Goal: Communication & Community: Answer question/provide support

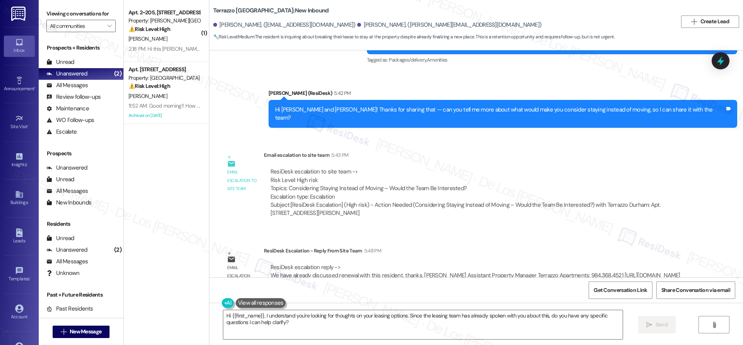
scroll to position [2057, 0]
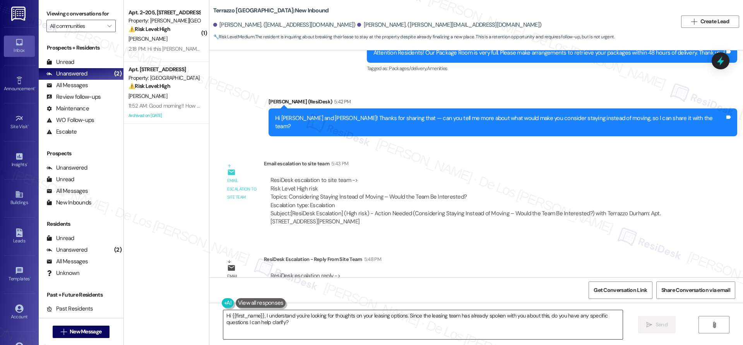
click at [333, 335] on textarea "Hi {{first_name}}, I understand you're looking for thoughts on your leasing opt…" at bounding box center [422, 324] width 399 height 29
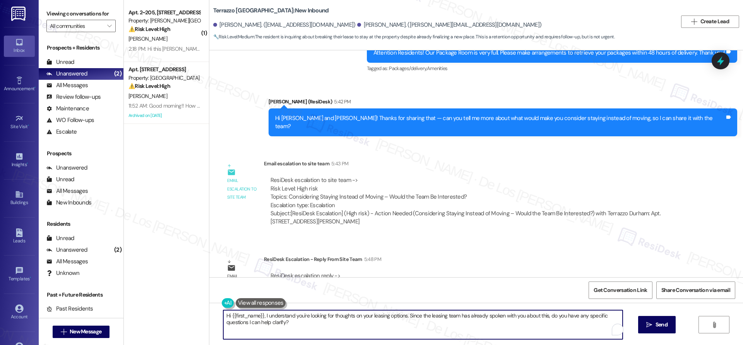
click at [333, 335] on textarea "Hi {{first_name}}, I understand you're looking for thoughts on your leasing opt…" at bounding box center [422, 324] width 399 height 29
paste textarea "thanks for reaching out! I understand you’re asking where to send the check stu…"
type textarea "Hi {{first_name}}, thanks for reaching out! I understand you’re asking where to…"
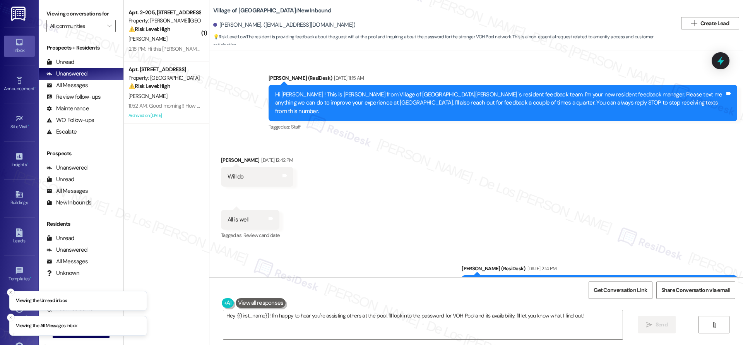
scroll to position [8878, 0]
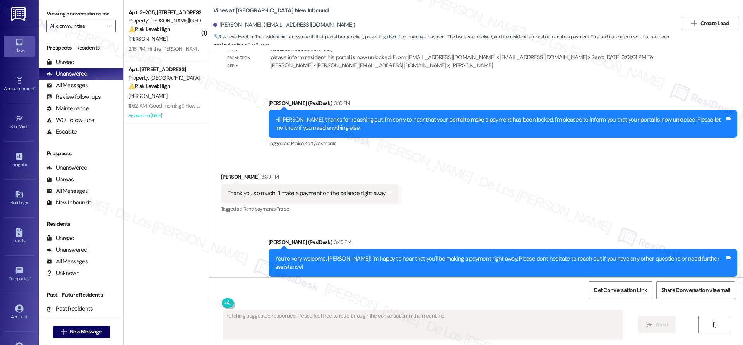
scroll to position [1819, 0]
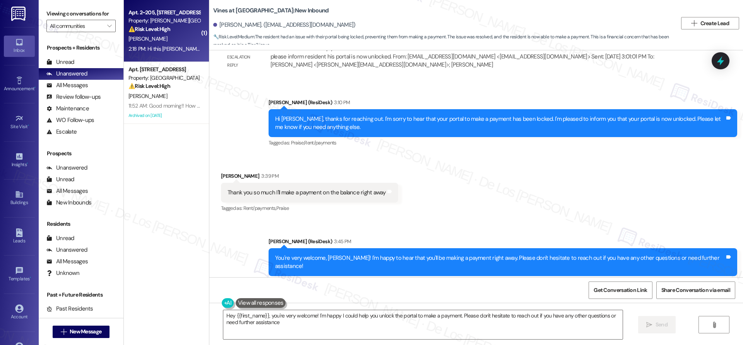
type textarea "Hey {{first_name}}, you're very welcome! I'm happy I could help you unlock the …"
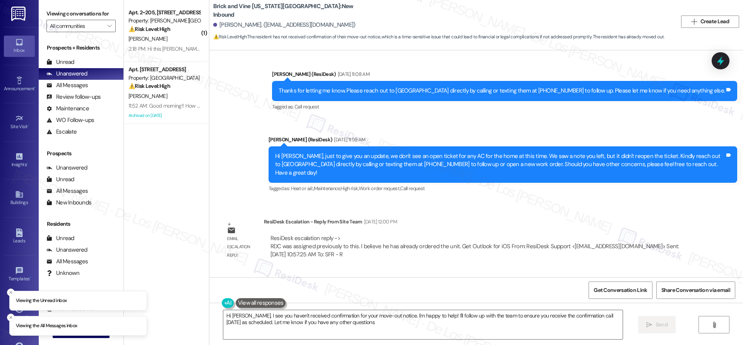
type textarea "Hi Charles, I see you haven't received confirmation for your move-out notice. I…"
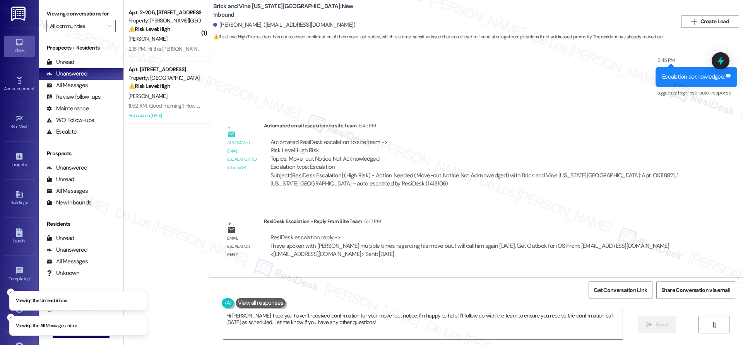
scroll to position [1997, 0]
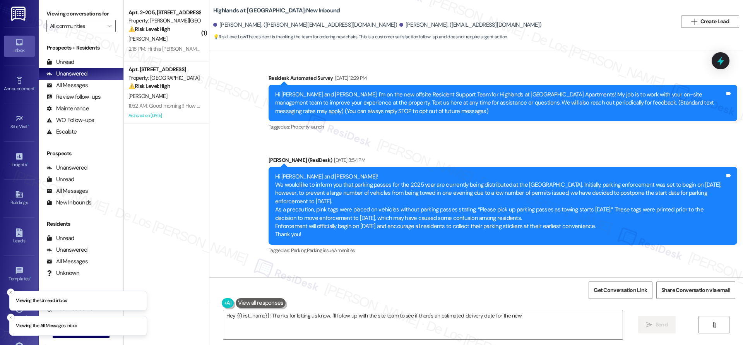
scroll to position [8527, 0]
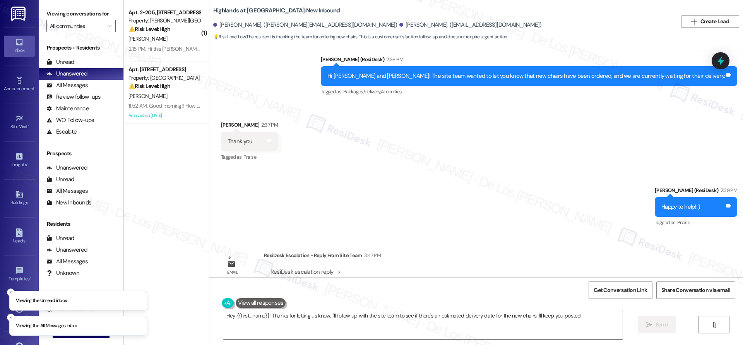
type textarea "Hey {{first_name}}! Thanks for letting us know. I'll follow up with the site te…"
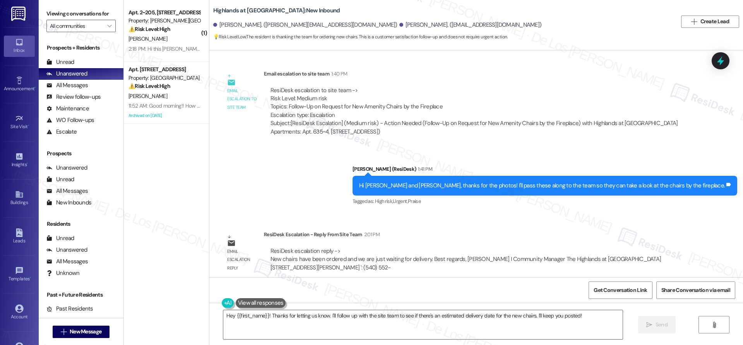
scroll to position [8264, 0]
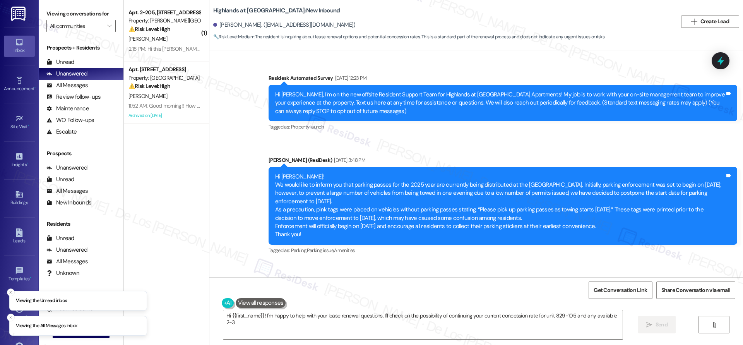
scroll to position [9855, 0]
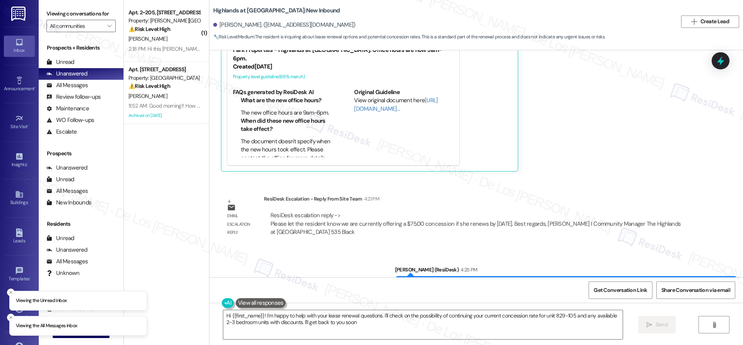
type textarea "Hi {{first_name}}! I'm happy to help with your lease renewal questions. I'll ch…"
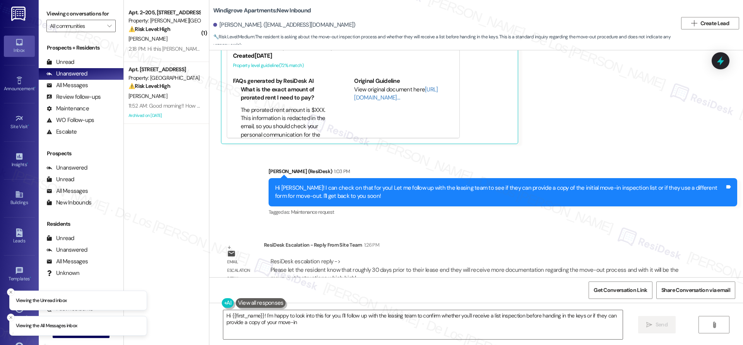
scroll to position [1192, 0]
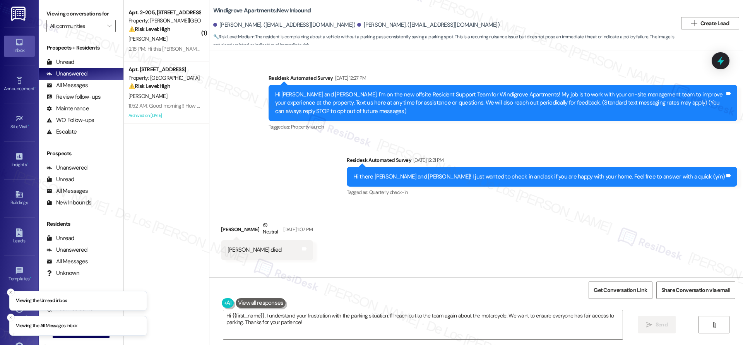
scroll to position [2294, 0]
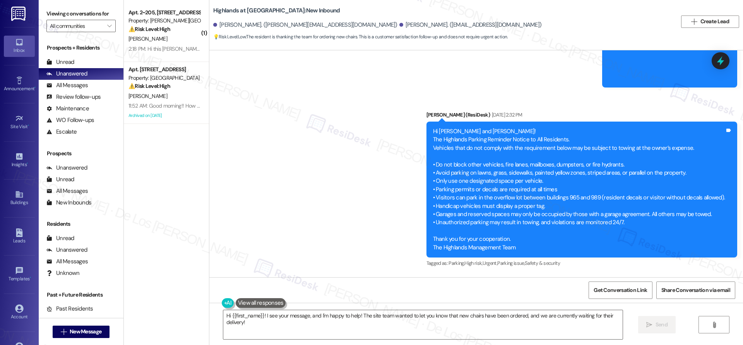
scroll to position [7298, 0]
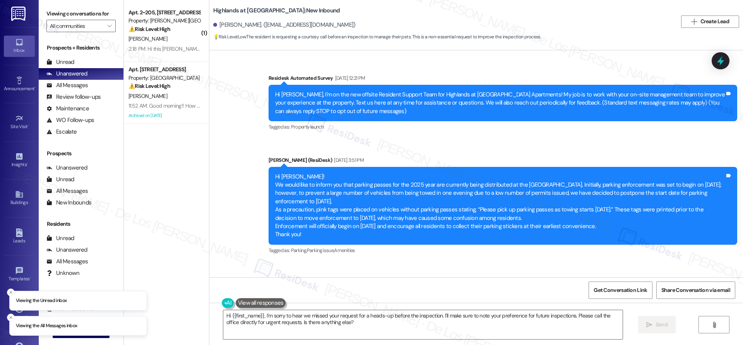
scroll to position [7101, 0]
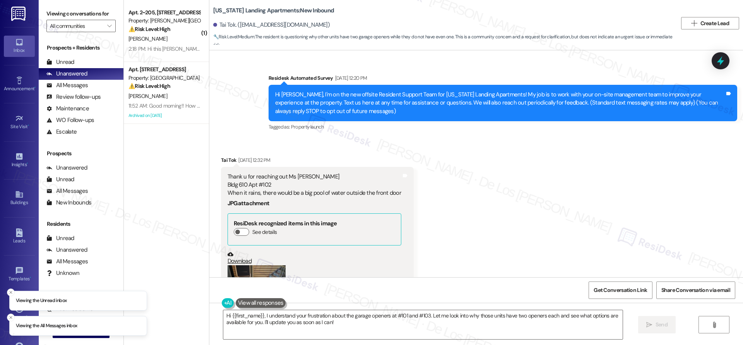
scroll to position [8331, 0]
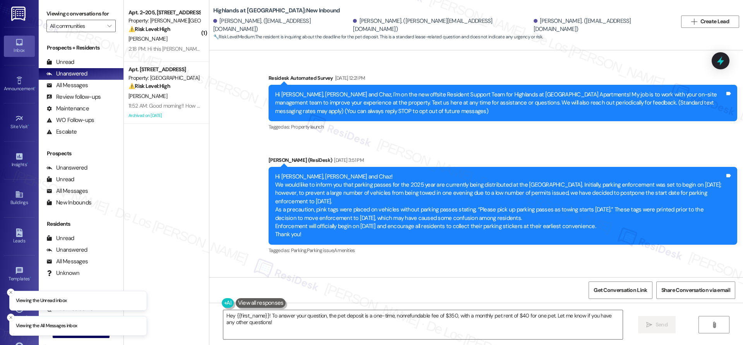
scroll to position [6536, 0]
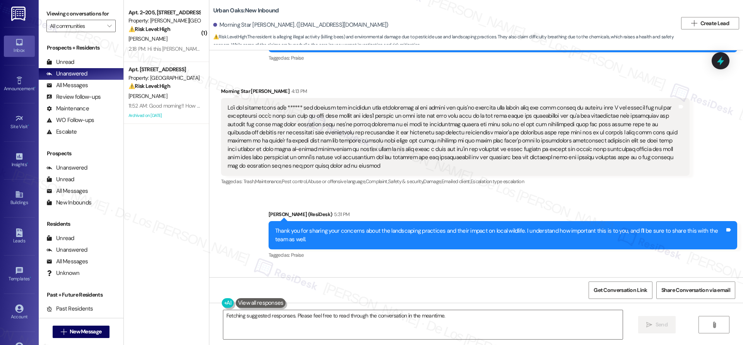
scroll to position [1210, 0]
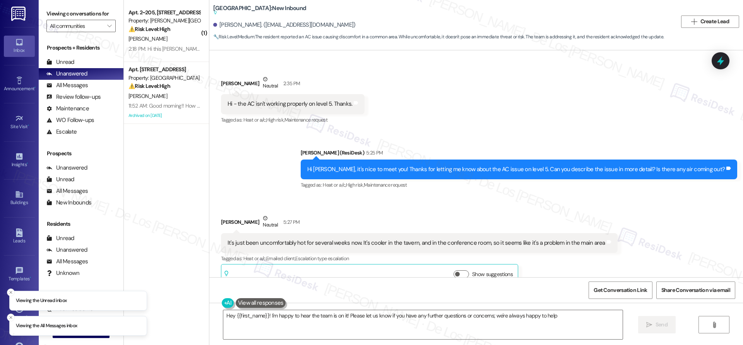
type textarea "Hey {{first_name}}! I'm happy to hear the team is on it! Please let us know if …"
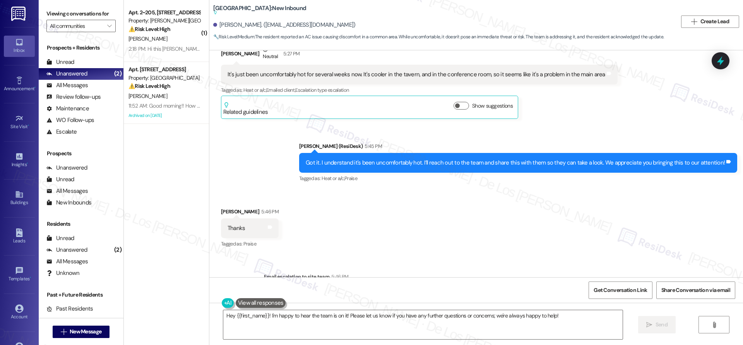
scroll to position [507, 0]
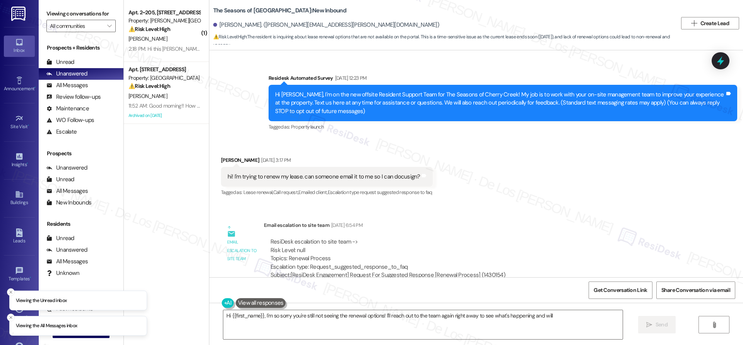
scroll to position [1158, 0]
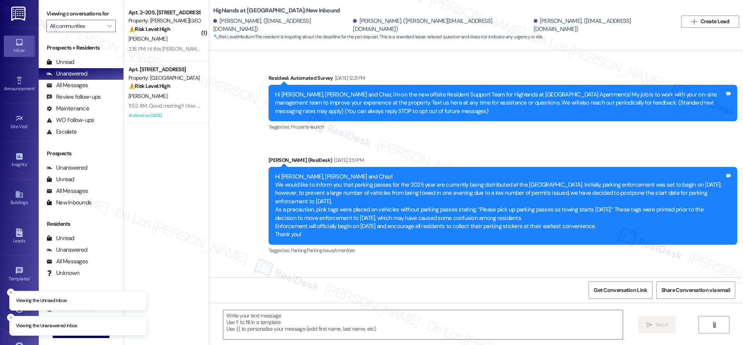
scroll to position [6536, 0]
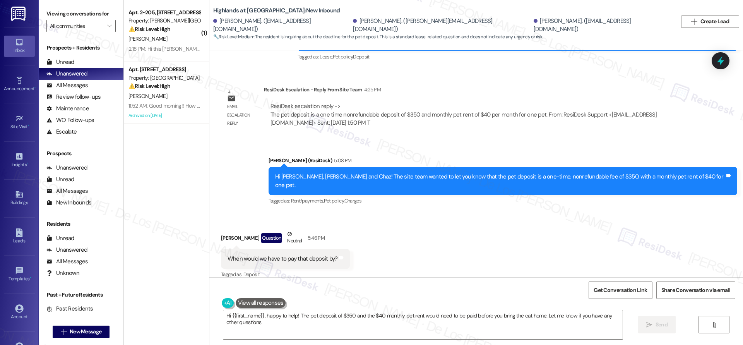
type textarea "Hi {{first_name}}, happy to help! The pet deposit of $350 and the $40 monthly p…"
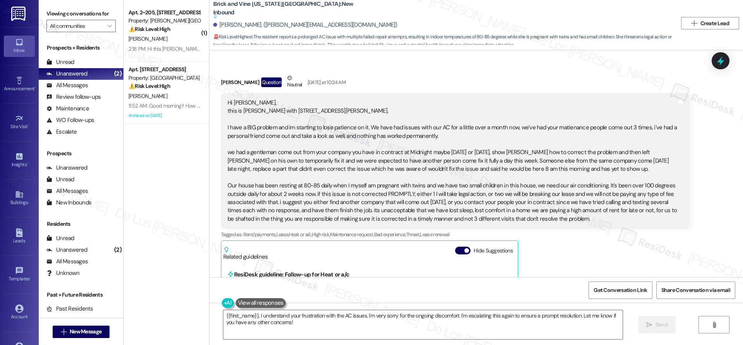
scroll to position [534, 0]
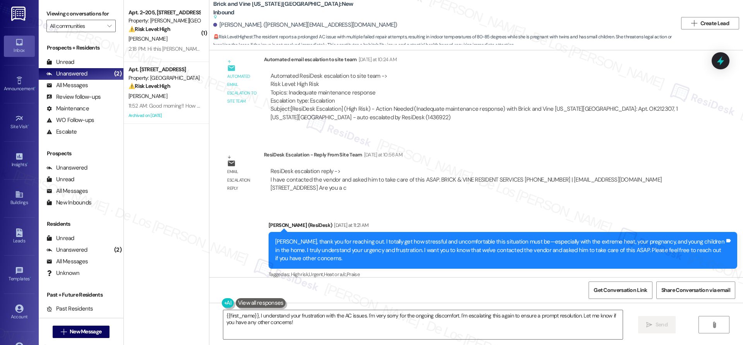
click at [376, 117] on div "Automated ResiDesk escalation to site team -> Risk Level: High Risk Topics: Ina…" at bounding box center [477, 97] width 426 height 62
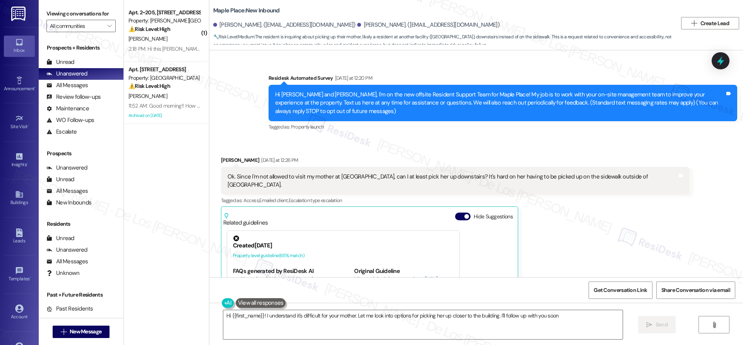
type textarea "Hi {{first_name}}! I understand it's difficult for your mother. Let me look int…"
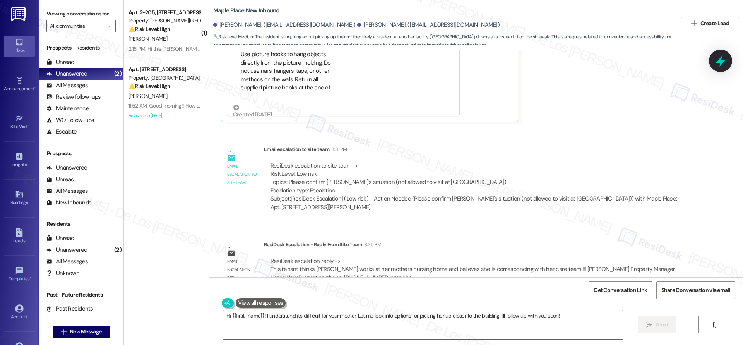
click at [718, 64] on icon at bounding box center [720, 60] width 13 height 13
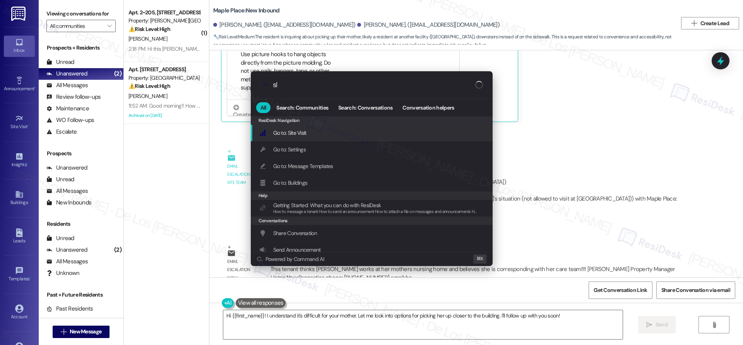
type input "sla"
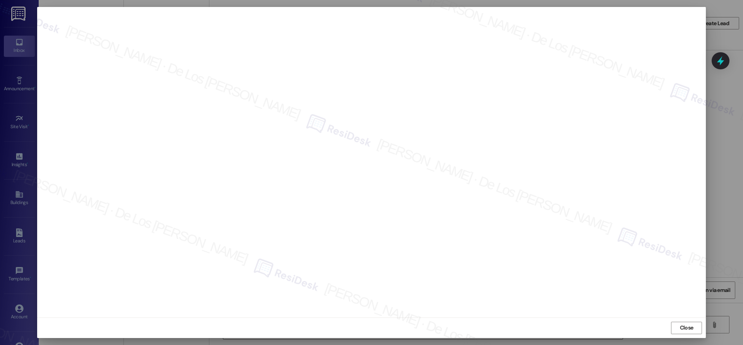
drag, startPoint x: 684, startPoint y: 326, endPoint x: 669, endPoint y: 310, distance: 21.6
click at [684, 326] on span "Close" at bounding box center [687, 327] width 14 height 8
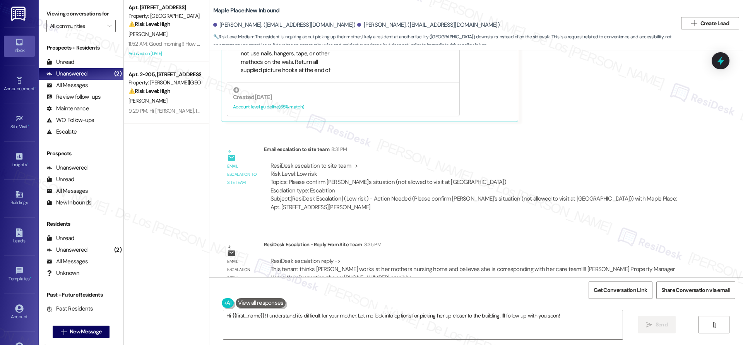
scroll to position [15, 0]
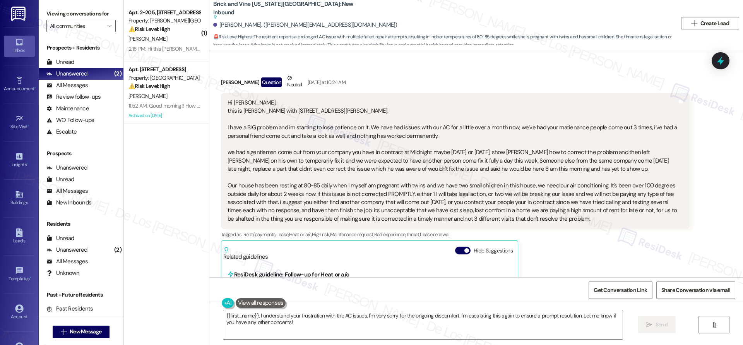
scroll to position [534, 0]
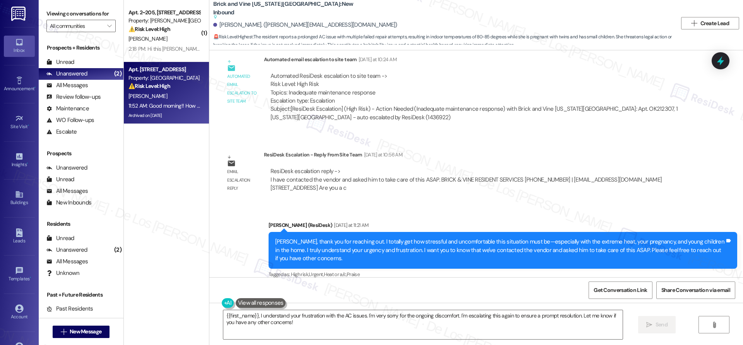
click at [166, 96] on div "[PERSON_NAME]" at bounding box center [164, 96] width 73 height 10
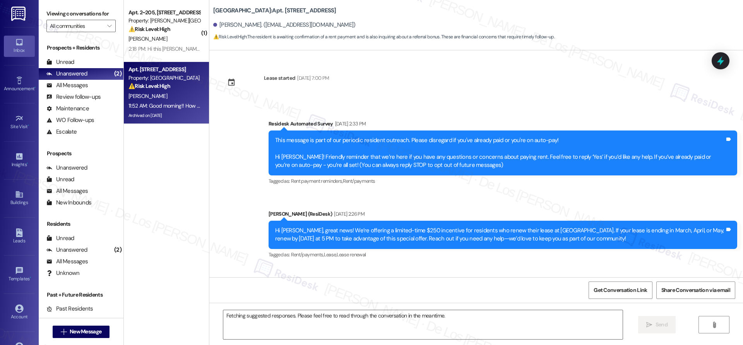
scroll to position [13601, 0]
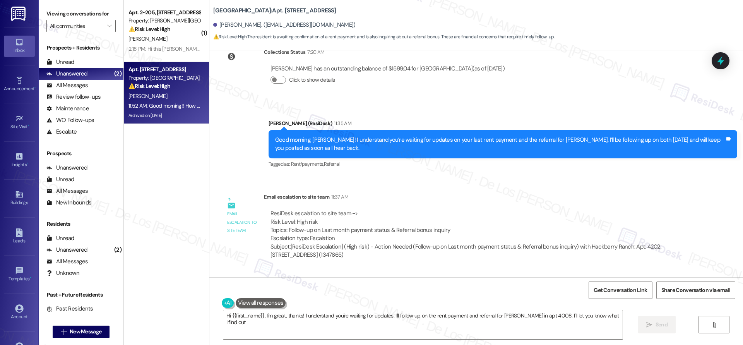
type textarea "Hi {{first_name}}, I'm great, thanks! I understand you're waiting for updates. …"
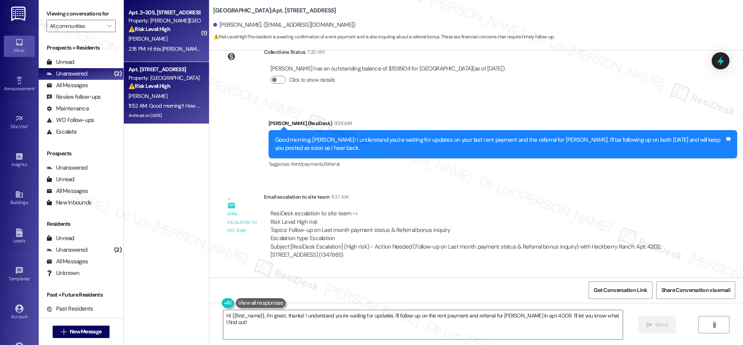
click at [147, 36] on div "[PERSON_NAME]" at bounding box center [164, 39] width 73 height 10
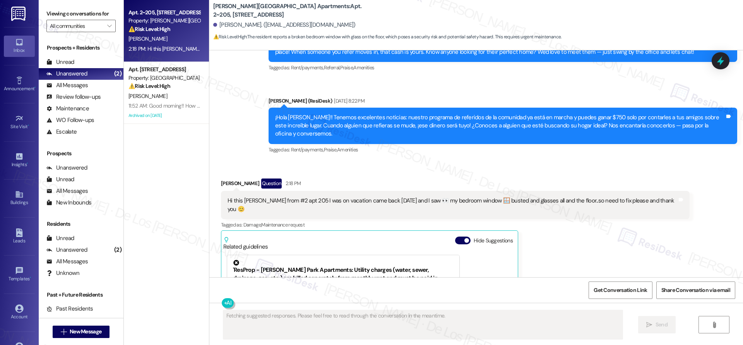
scroll to position [2988, 0]
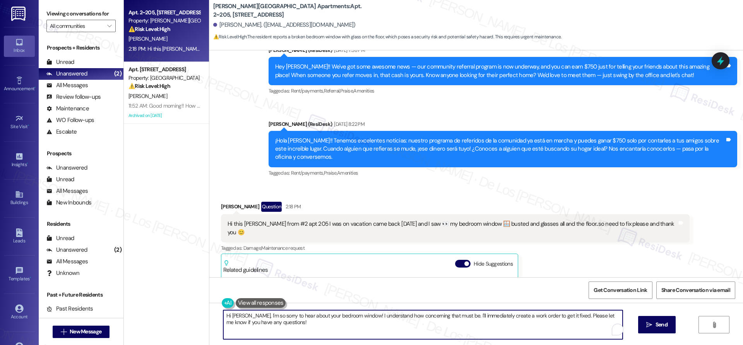
drag, startPoint x: 454, startPoint y: 317, endPoint x: 482, endPoint y: 329, distance: 30.3
click at [482, 329] on textarea "Hi [PERSON_NAME], I'm so sorry to hear about your bedroom window! I understand …" at bounding box center [422, 324] width 399 height 29
paste textarea "submit a service request for this matter. Do we have your permission to enter i…"
type textarea "Hi [PERSON_NAME], I'm so sorry to hear about your bedroom window! I understand …"
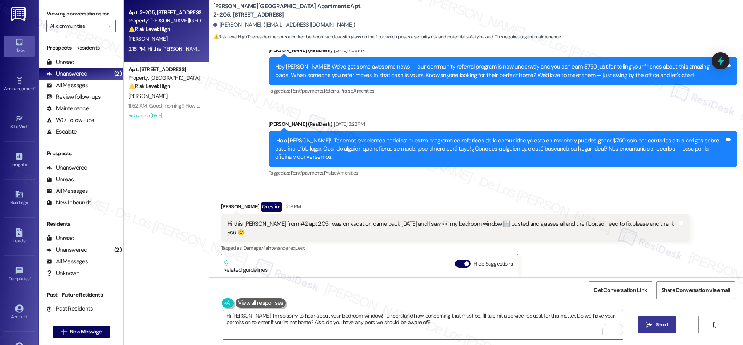
click at [665, 323] on span "Send" at bounding box center [661, 324] width 12 height 8
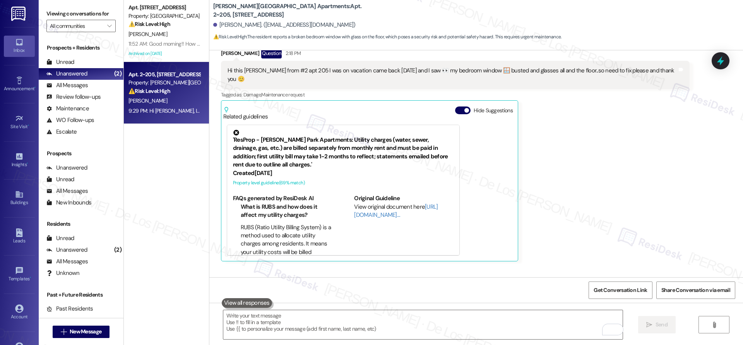
scroll to position [3072, 0]
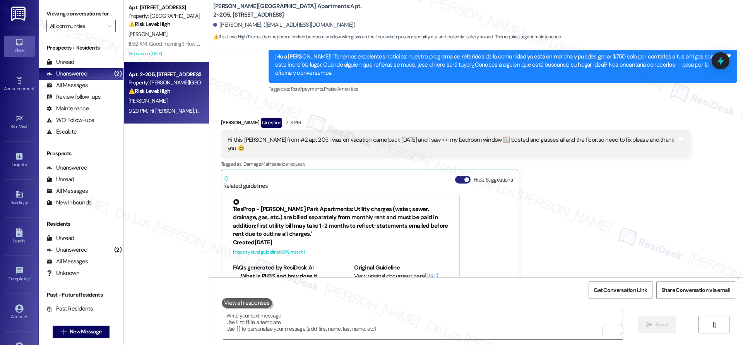
click at [458, 176] on button "Hide Suggestions" at bounding box center [462, 180] width 15 height 8
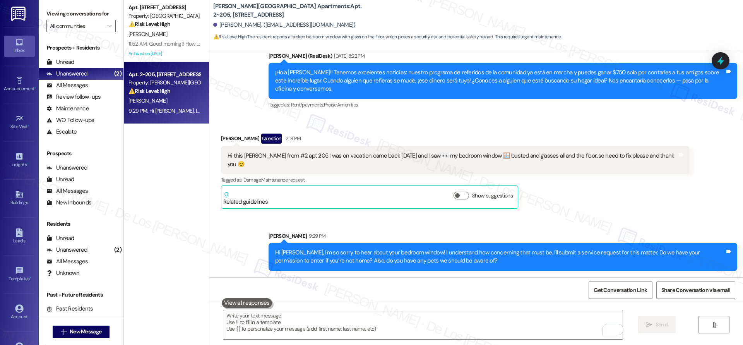
scroll to position [3003, 0]
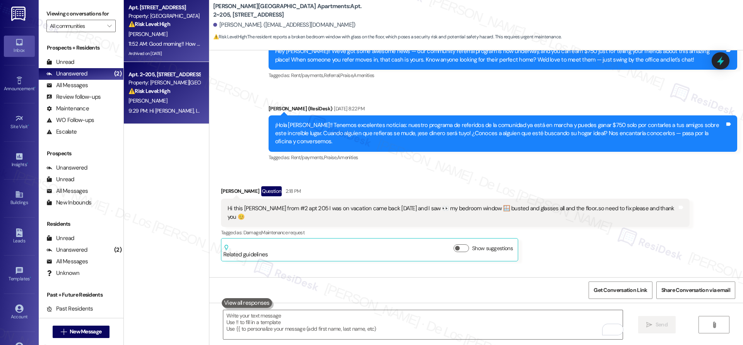
click at [176, 55] on div "Archived on [DATE]" at bounding box center [164, 54] width 73 height 10
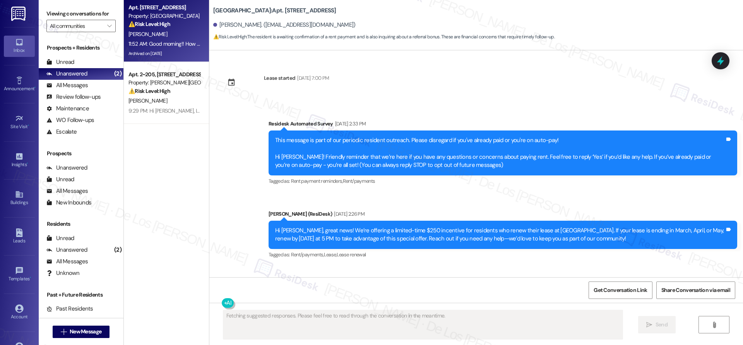
scroll to position [13601, 0]
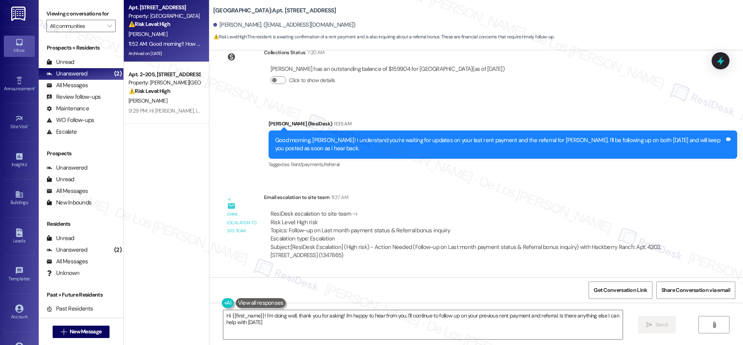
type textarea "Hi {{first_name}}! I'm doing well, thank you for asking! I'm happy to hear from…"
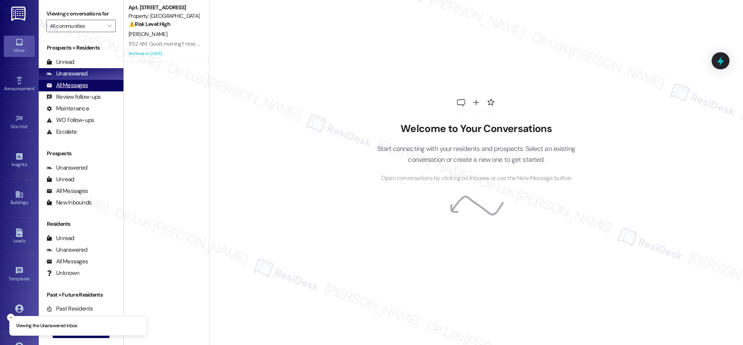
click at [78, 86] on div "All Messages" at bounding box center [66, 85] width 41 height 8
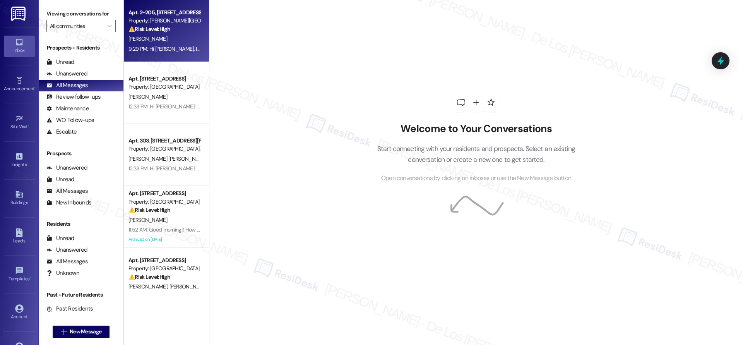
click at [160, 24] on div "Property: [PERSON_NAME][GEOGRAPHIC_DATA] Apartments" at bounding box center [164, 21] width 72 height 8
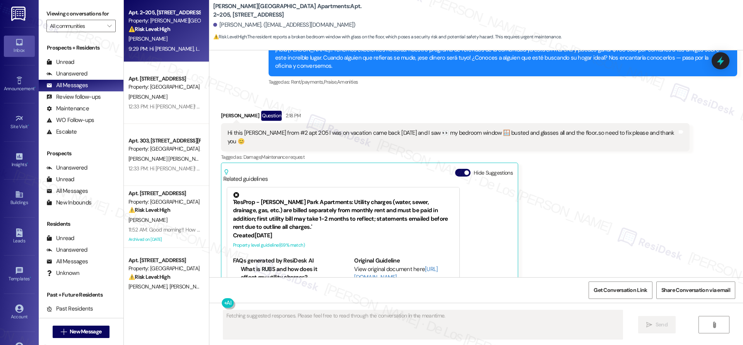
scroll to position [3153, 0]
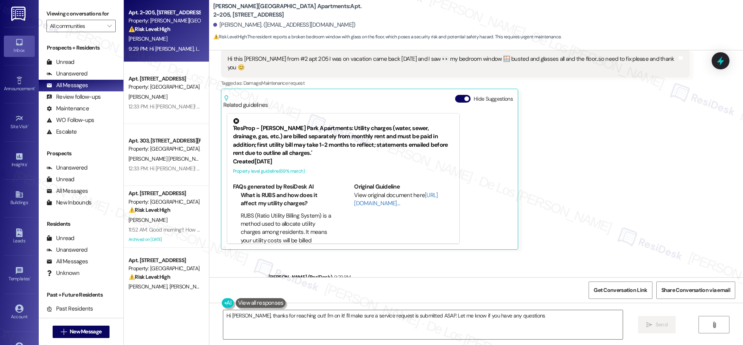
type textarea "Hi [PERSON_NAME], thanks for reaching out! I'm on it! I'll make sure a service …"
